Goal: Navigation & Orientation: Find specific page/section

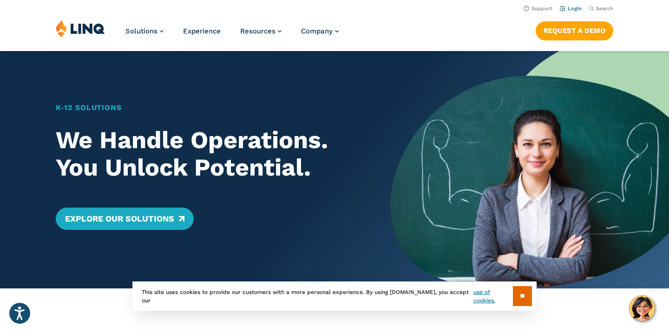
click at [575, 9] on link "Login" at bounding box center [571, 9] width 22 height 6
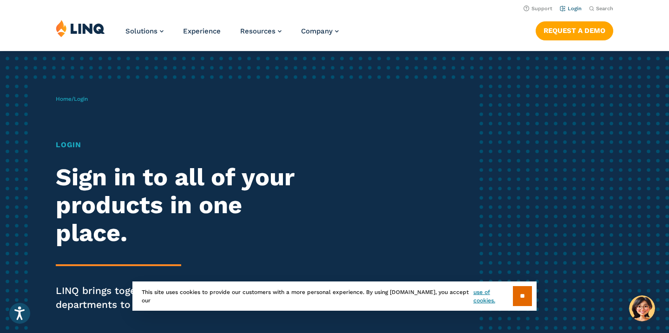
click at [574, 6] on link "Login" at bounding box center [571, 9] width 22 height 6
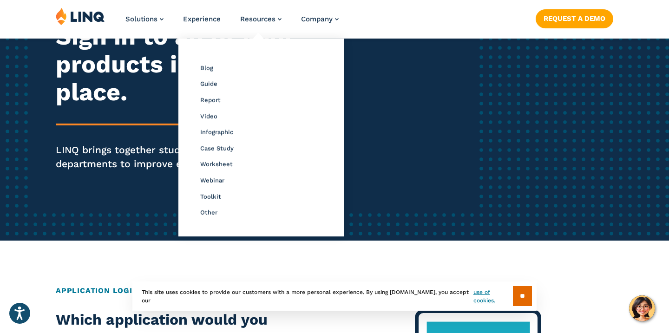
scroll to position [141, 0]
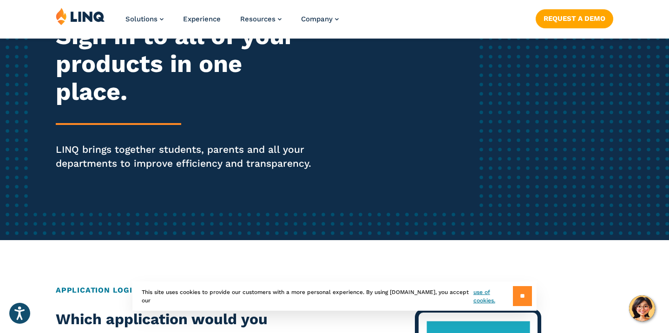
click at [516, 301] on input "**" at bounding box center [522, 296] width 19 height 20
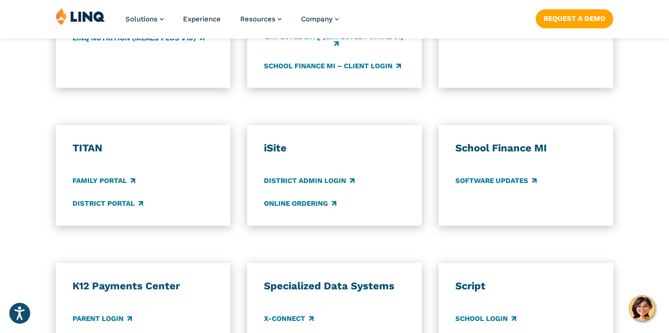
scroll to position [652, 0]
click at [88, 15] on img at bounding box center [80, 16] width 49 height 18
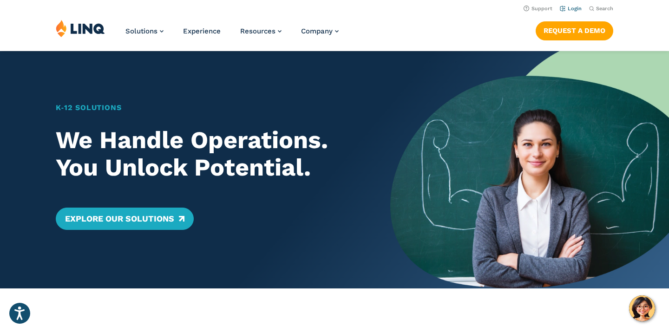
click at [573, 9] on link "Login" at bounding box center [571, 9] width 22 height 6
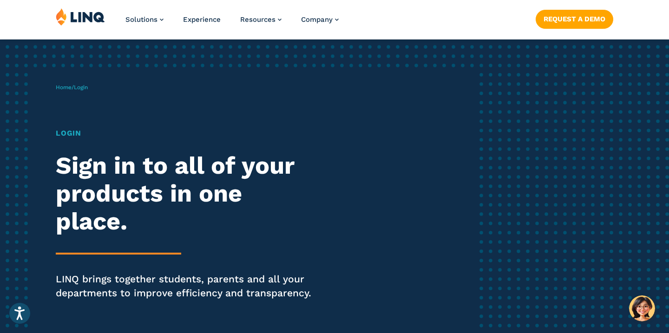
scroll to position [13, 0]
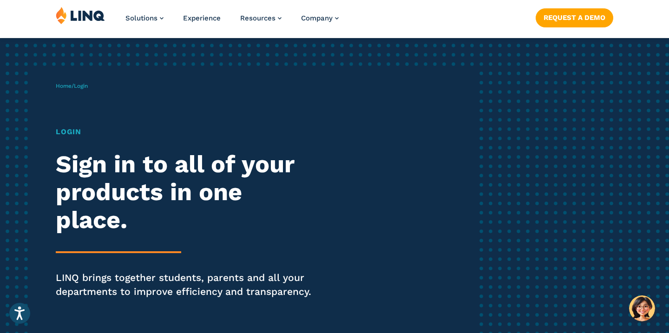
click at [66, 133] on h1 "Login" at bounding box center [185, 131] width 258 height 11
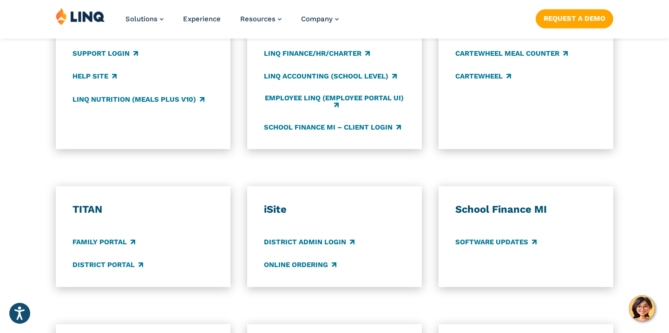
scroll to position [606, 0]
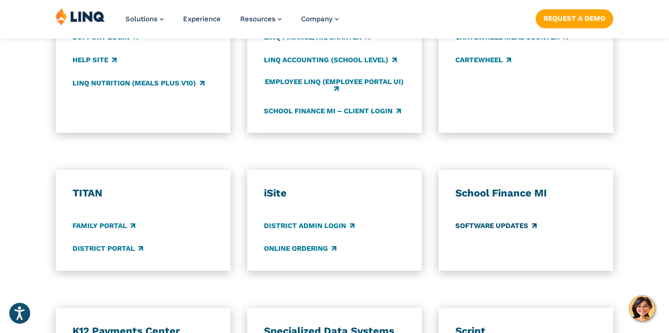
click at [494, 221] on link "Software Updates" at bounding box center [495, 226] width 81 height 10
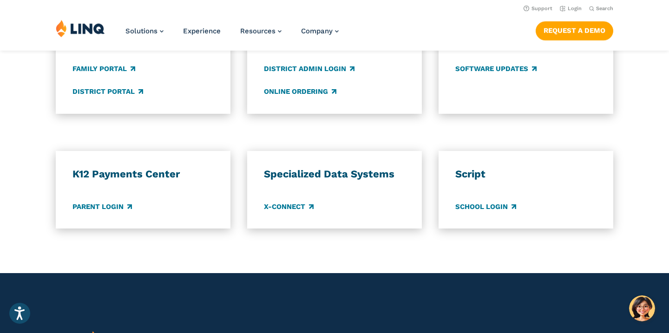
scroll to position [763, 0]
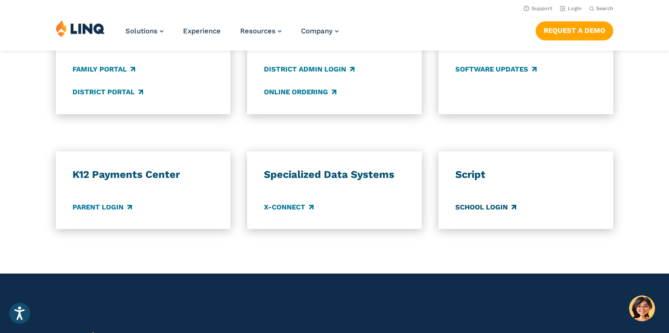
click at [479, 205] on link "School Login" at bounding box center [485, 207] width 61 height 10
